Goal: Information Seeking & Learning: Learn about a topic

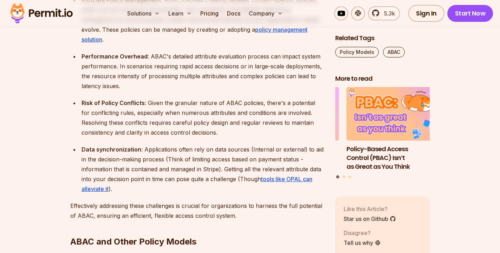
scroll to position [1855, 0]
click at [181, 128] on ul "Complex Implementation : Establishing ABAC requires defining a broad set of att…" at bounding box center [197, 66] width 254 height 255
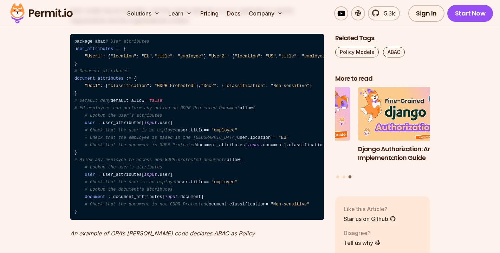
scroll to position [2236, 0]
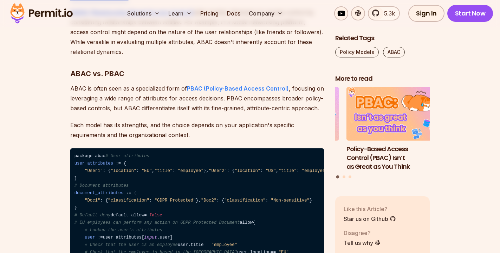
click at [247, 85] on strong "PBAC (Policy-Based Access Control)" at bounding box center [238, 88] width 102 height 7
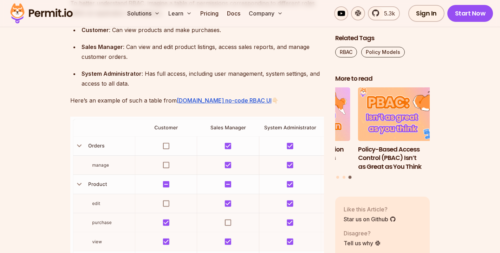
scroll to position [1021, 0]
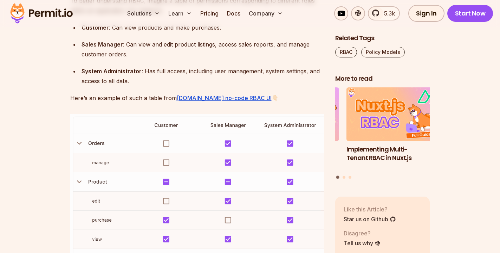
click at [232, 144] on img at bounding box center [197, 249] width 254 height 271
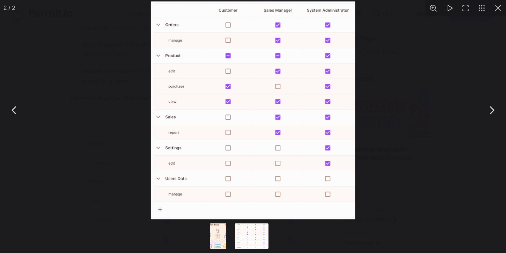
click at [406, 62] on div "You can close this modal content with the ESC key" at bounding box center [253, 110] width 506 height 220
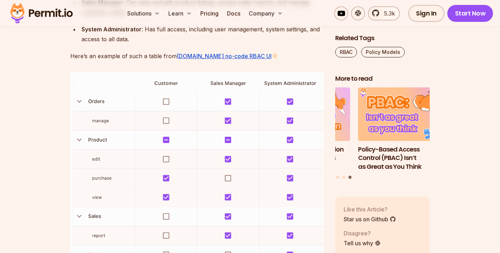
scroll to position [1059, 0]
